Goal: Transaction & Acquisition: Purchase product/service

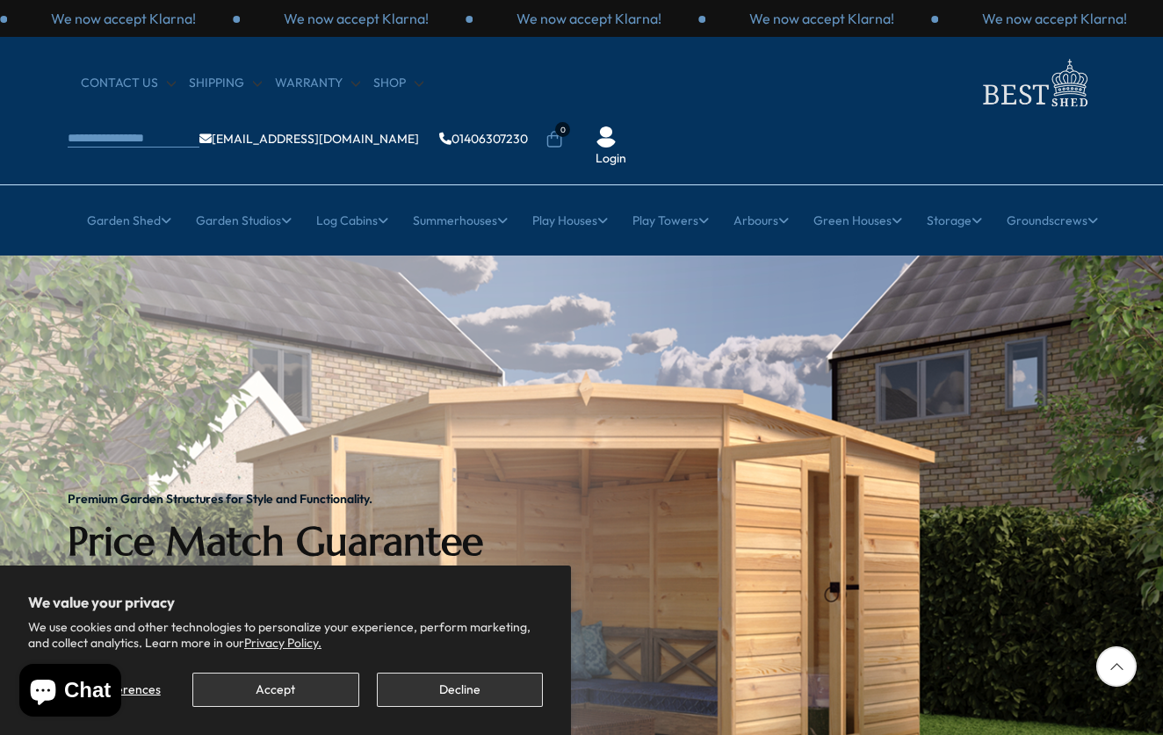
click at [446, 689] on button "Decline" at bounding box center [460, 690] width 166 height 34
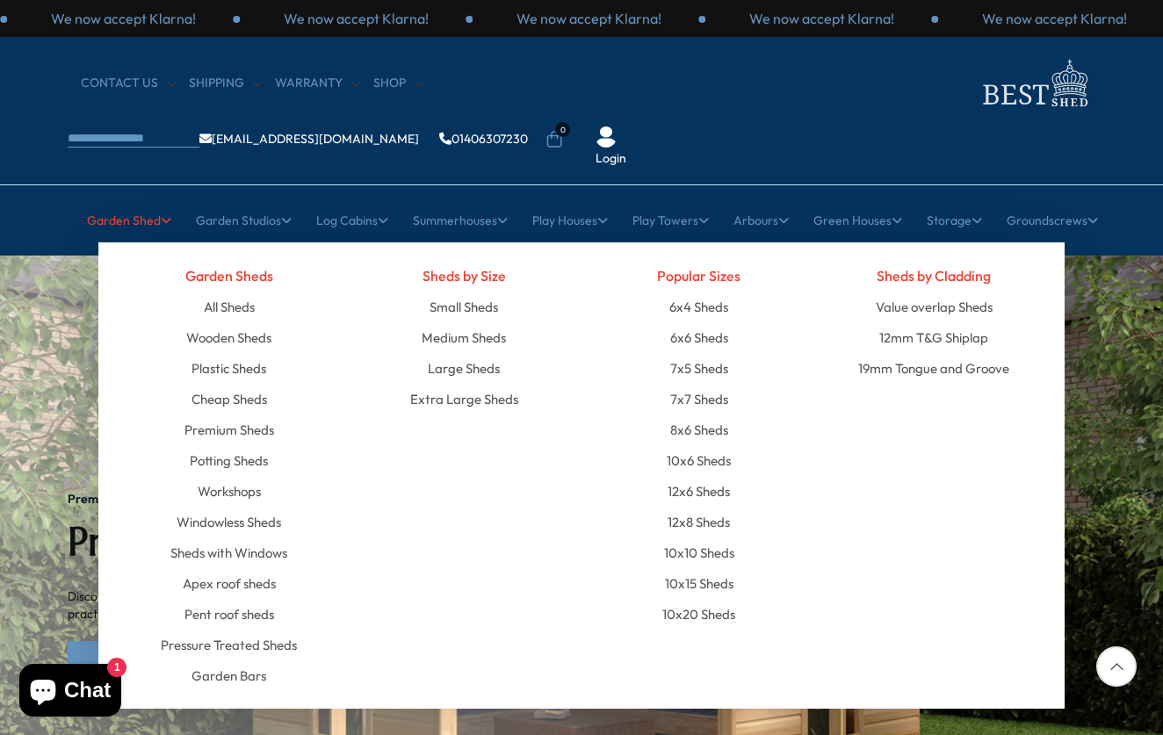
click at [149, 198] on link "Garden Shed" at bounding box center [129, 220] width 84 height 44
click at [239, 353] on link "Plastic Sheds" at bounding box center [228, 368] width 75 height 31
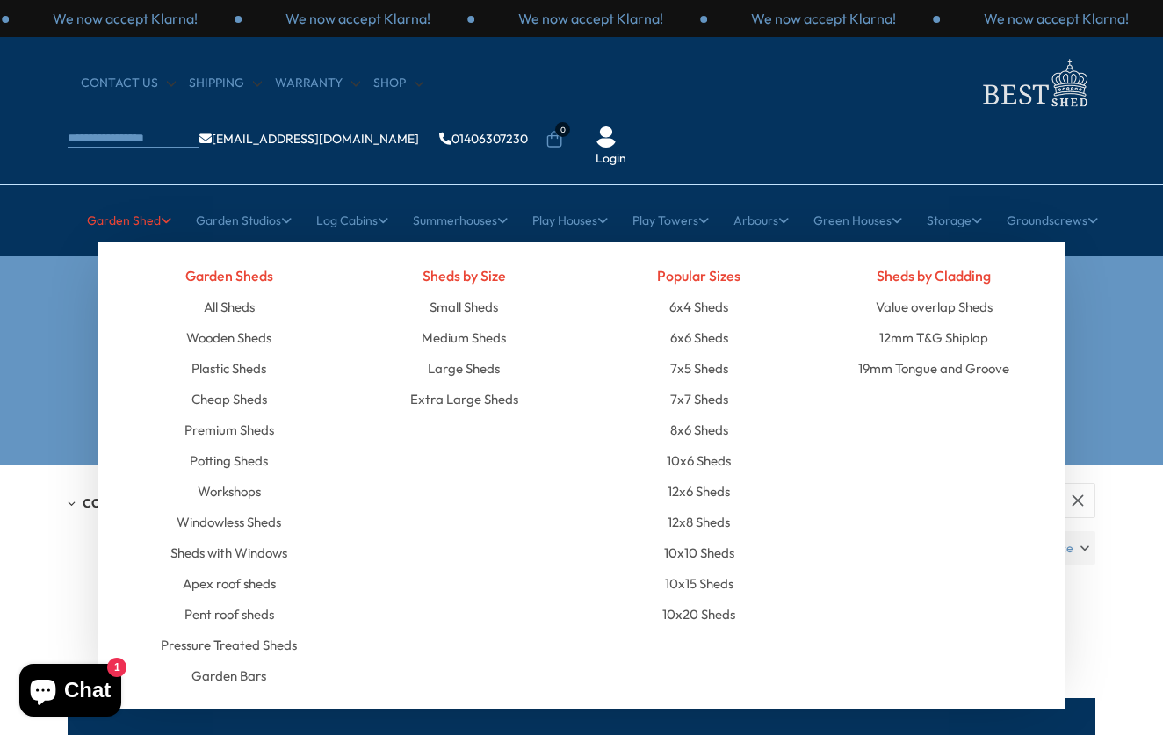
click at [145, 198] on link "Garden Shed" at bounding box center [129, 220] width 84 height 44
click at [222, 353] on link "Plastic Sheds" at bounding box center [228, 368] width 75 height 31
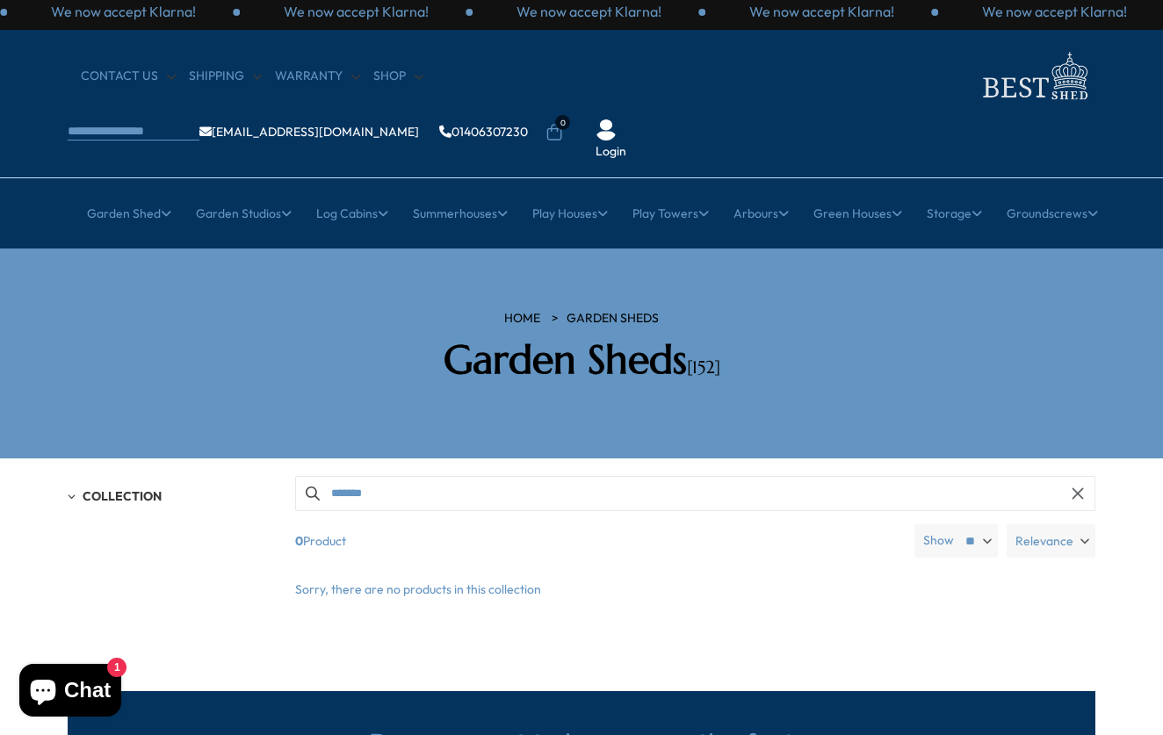
scroll to position [11, 0]
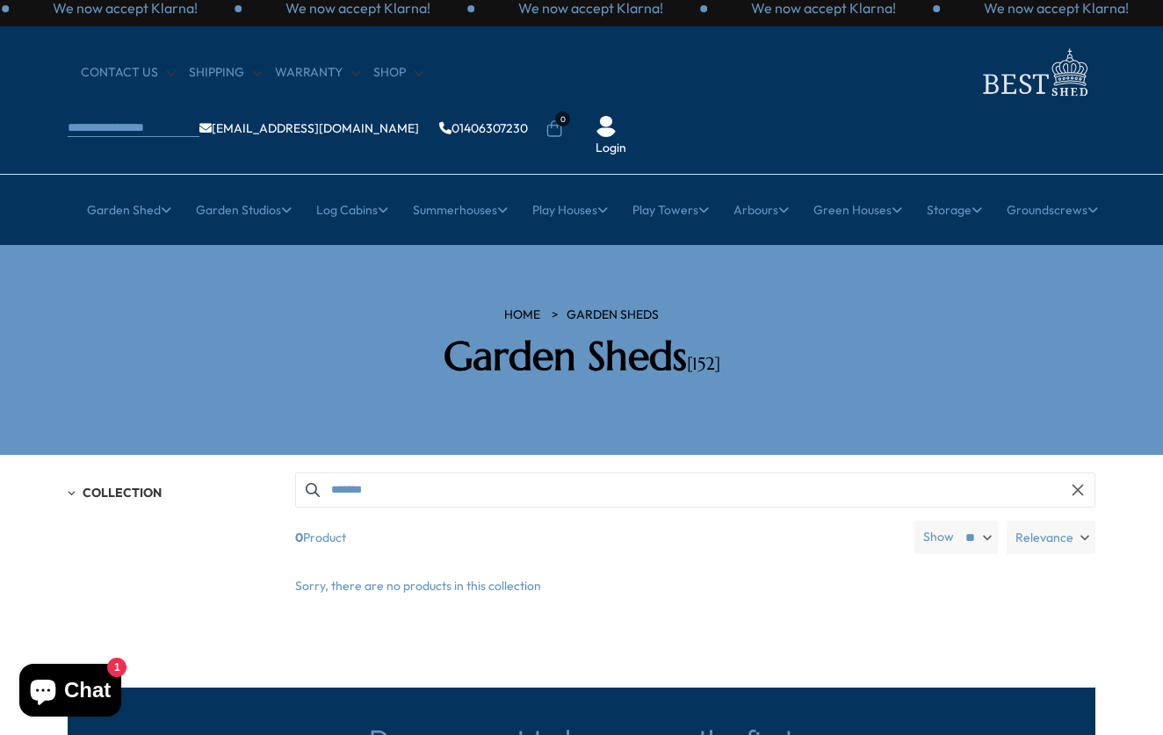
click at [74, 486] on div "Collection" at bounding box center [170, 493] width 205 height 15
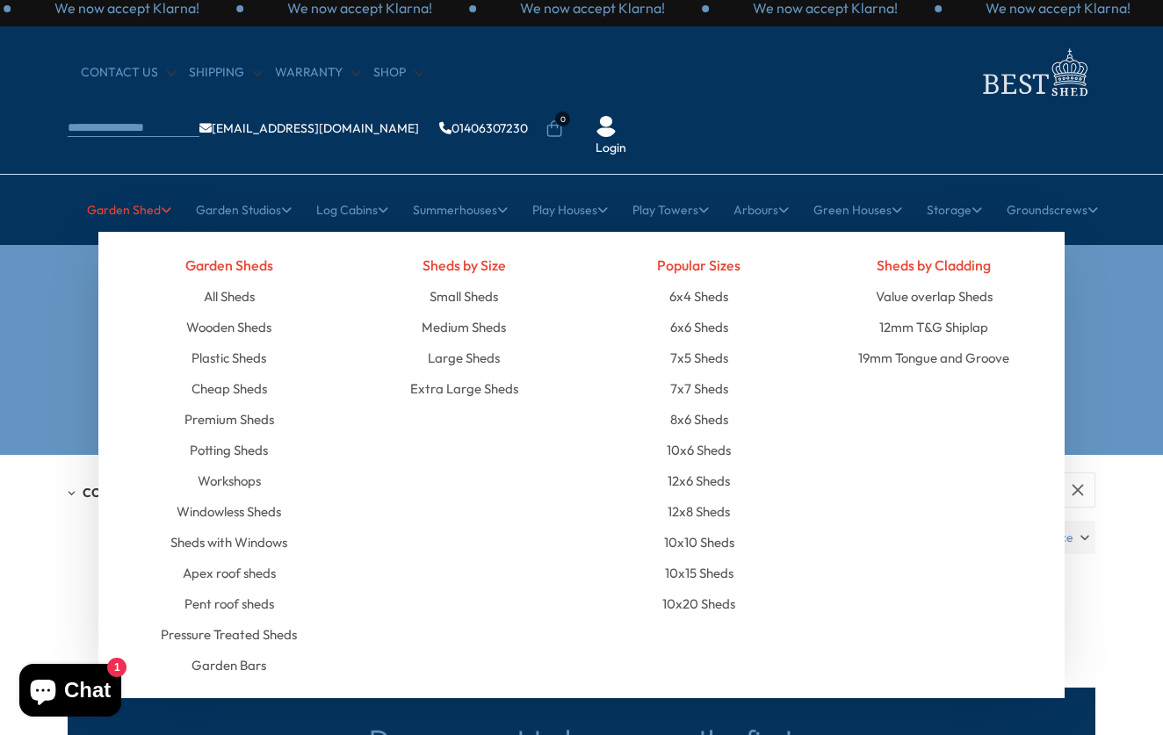
click at [129, 188] on link "Garden Shed" at bounding box center [129, 210] width 84 height 44
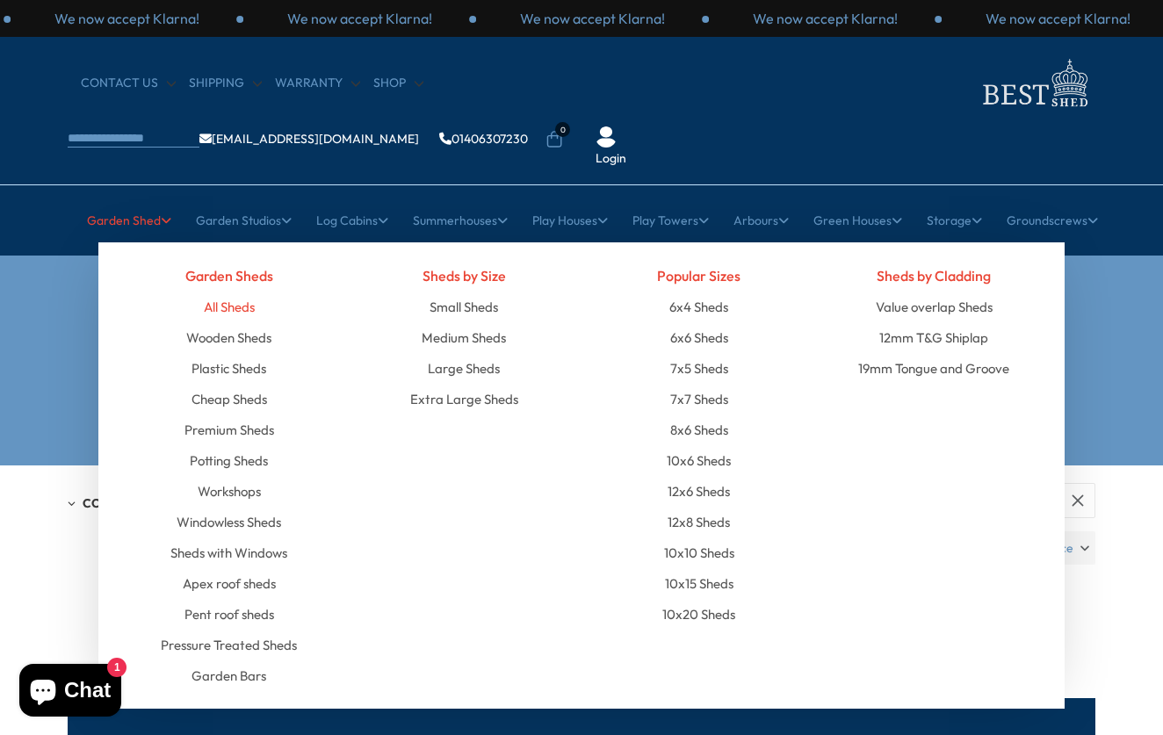
click at [238, 292] on link "All Sheds" at bounding box center [229, 307] width 51 height 31
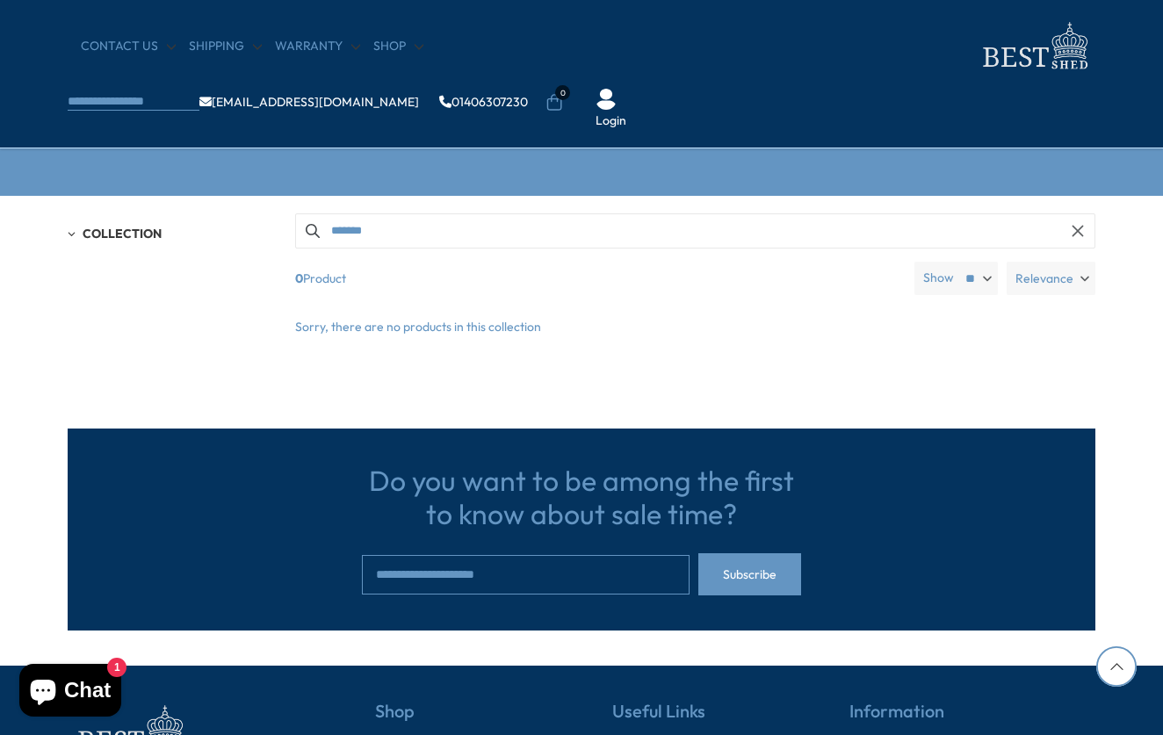
scroll to position [454, 0]
